Goal: Check status: Check status

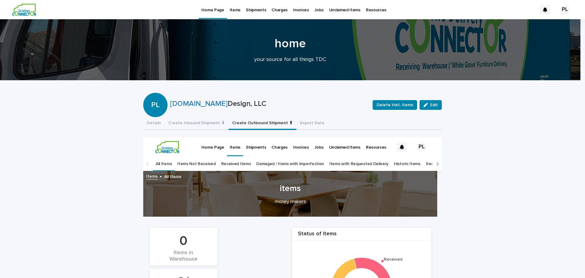
click at [233, 148] on p "Items" at bounding box center [235, 143] width 11 height 13
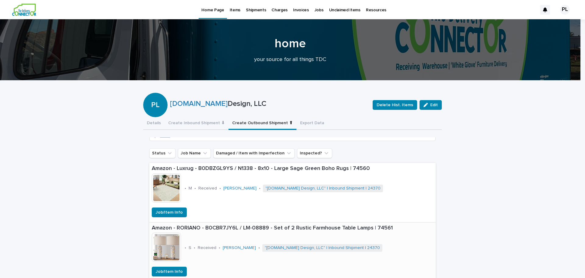
scroll to position [244, 0]
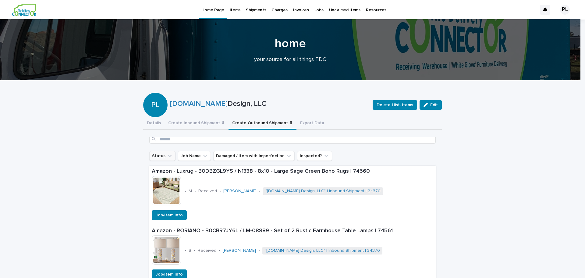
click icon "Status"
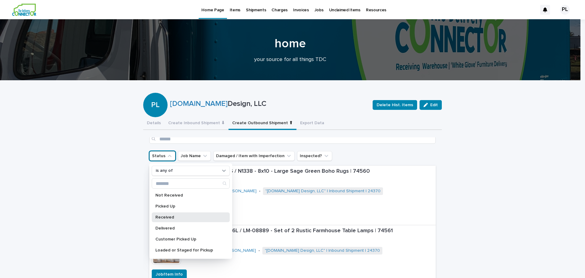
click at [168, 216] on p "Received" at bounding box center [187, 217] width 65 height 4
click at [388, 211] on div "Job/Item Info" at bounding box center [292, 215] width 287 height 10
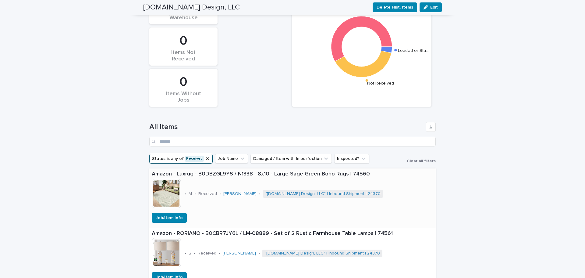
scroll to position [61, 0]
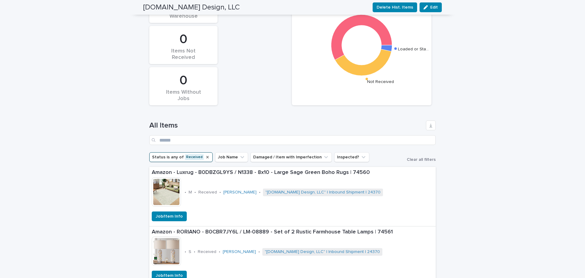
click at [206, 156] on icon "Status" at bounding box center [207, 157] width 2 height 2
click icon "Status"
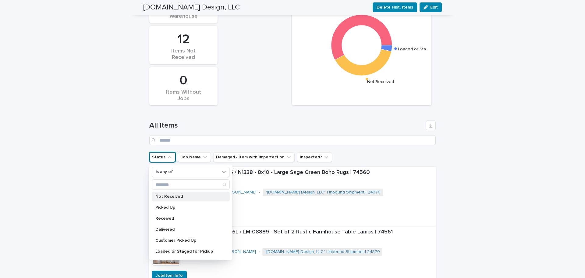
click at [179, 197] on p "Not Received" at bounding box center [187, 196] width 65 height 4
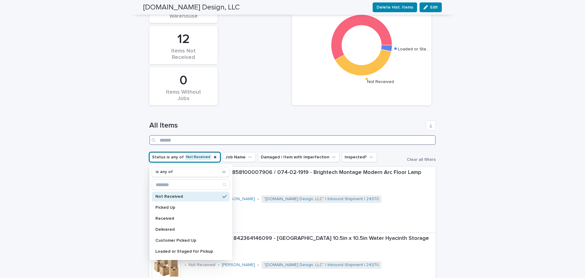
click at [385, 140] on input "Search" at bounding box center [292, 140] width 287 height 10
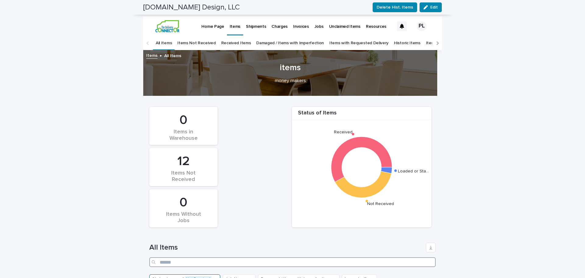
scroll to position [243, 0]
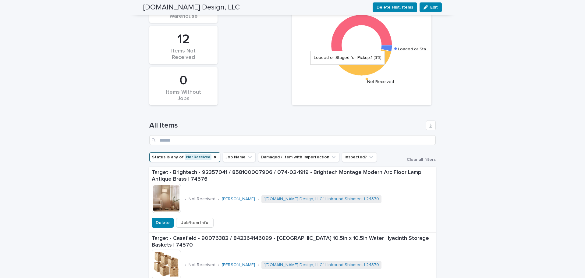
click at [387, 48] on icon at bounding box center [386, 48] width 11 height 6
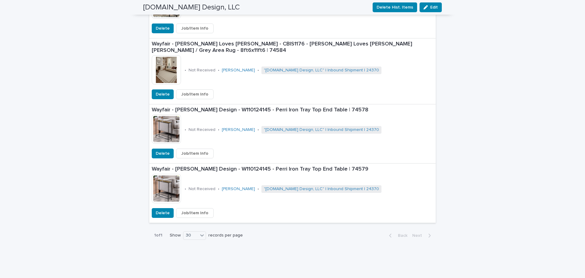
scroll to position [791, 0]
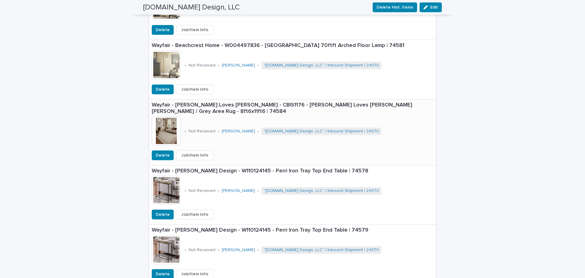
click at [173, 105] on p "Wayfair - [PERSON_NAME] Loves [PERSON_NAME] - CBIS1176 - [PERSON_NAME] Loves [P…" at bounding box center [293, 108] width 282 height 13
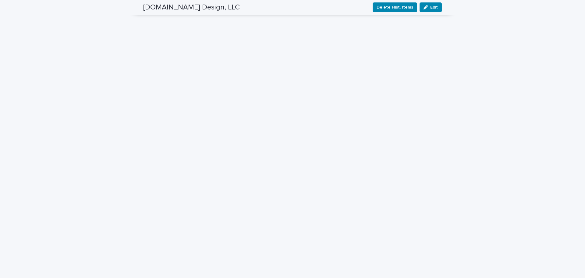
scroll to position [157, 0]
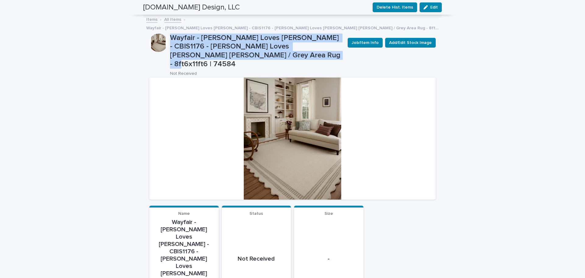
drag, startPoint x: 173, startPoint y: 28, endPoint x: 235, endPoint y: 45, distance: 65.2
click at [235, 45] on p "Wayfair - [PERSON_NAME] Loves [PERSON_NAME] - CBIS1176 - [PERSON_NAME] Loves [P…" at bounding box center [256, 51] width 173 height 35
copy p "Wayfair - [PERSON_NAME] Loves [PERSON_NAME] - CBIS1176 - [PERSON_NAME] Loves [P…"
